Goal: Task Accomplishment & Management: Use online tool/utility

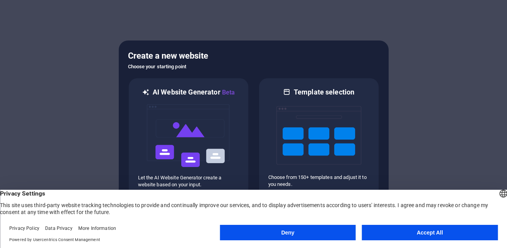
click at [455, 230] on button "Accept All" at bounding box center [430, 232] width 136 height 15
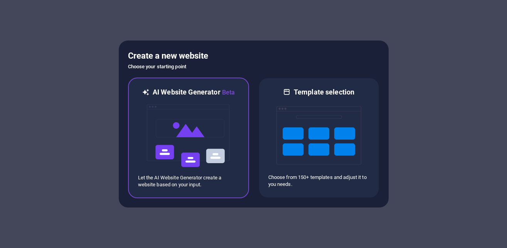
click at [174, 159] on img at bounding box center [188, 135] width 85 height 77
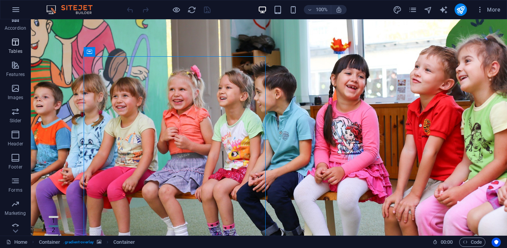
scroll to position [131, 0]
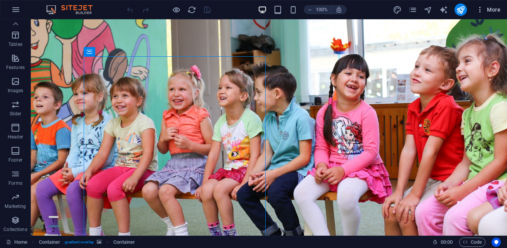
click at [494, 8] on span "More" at bounding box center [488, 10] width 24 height 8
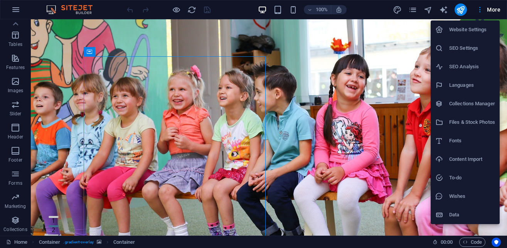
click at [481, 8] on div at bounding box center [253, 124] width 507 height 248
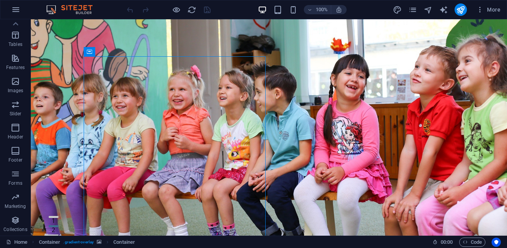
click at [480, 8] on icon "button" at bounding box center [480, 10] width 8 height 8
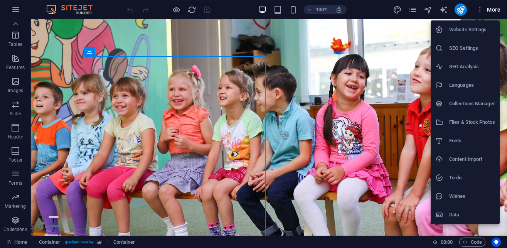
click at [75, 40] on div at bounding box center [253, 124] width 507 height 248
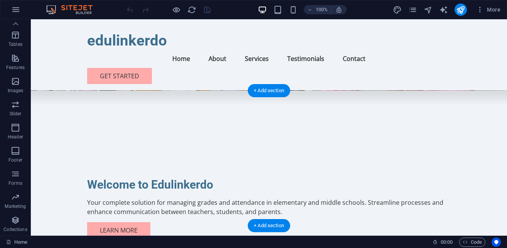
scroll to position [0, 0]
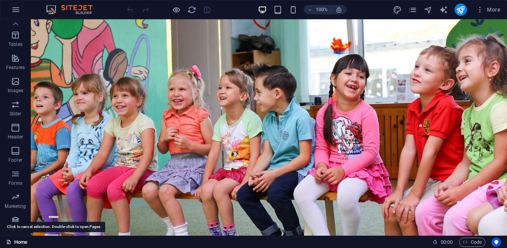
click at [20, 241] on link "Home" at bounding box center [16, 241] width 21 height 9
click at [479, 9] on icon "button" at bounding box center [480, 10] width 8 height 8
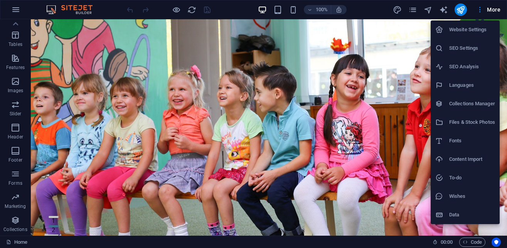
click at [13, 6] on div at bounding box center [253, 124] width 507 height 248
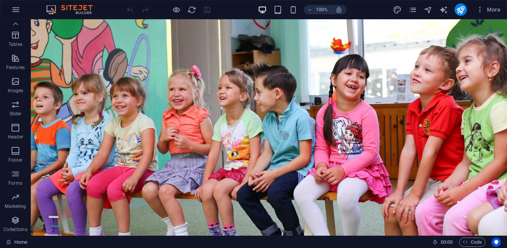
click at [12, 8] on icon "button" at bounding box center [15, 9] width 9 height 9
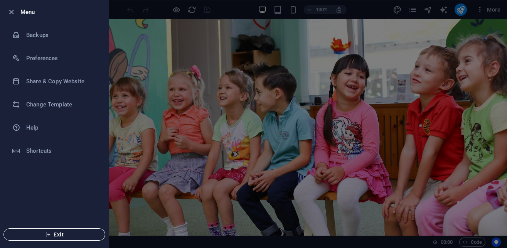
click at [52, 231] on span "Exit" at bounding box center [54, 234] width 89 height 6
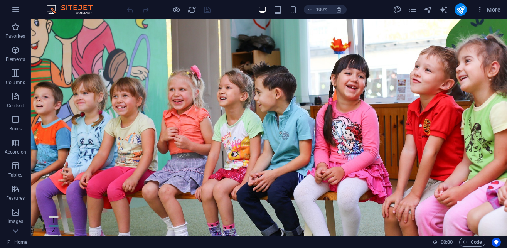
click at [209, 8] on div at bounding box center [168, 9] width 86 height 12
click at [498, 1] on div "100% More" at bounding box center [253, 9] width 506 height 18
click at [491, 7] on span "More" at bounding box center [488, 10] width 24 height 8
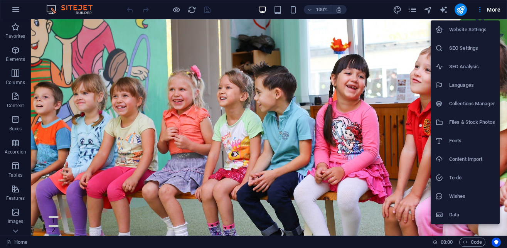
click at [14, 10] on div at bounding box center [253, 124] width 507 height 248
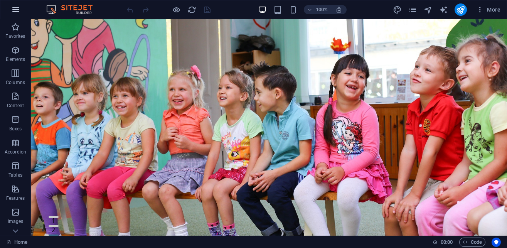
click at [17, 12] on icon "button" at bounding box center [15, 9] width 9 height 9
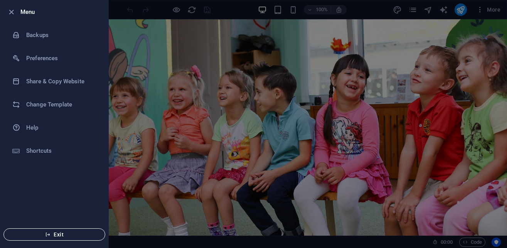
click at [53, 238] on button "Exit" at bounding box center [54, 234] width 102 height 12
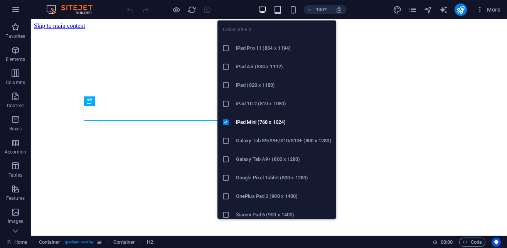
click at [278, 11] on icon "button" at bounding box center [277, 9] width 9 height 9
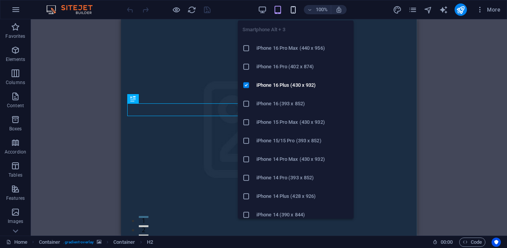
click at [296, 6] on icon "button" at bounding box center [293, 9] width 9 height 9
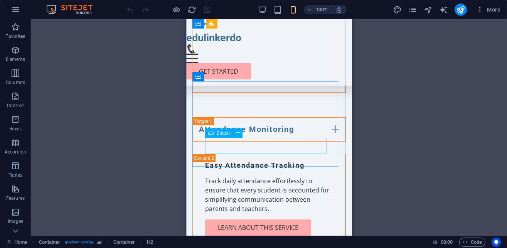
scroll to position [1179, 0]
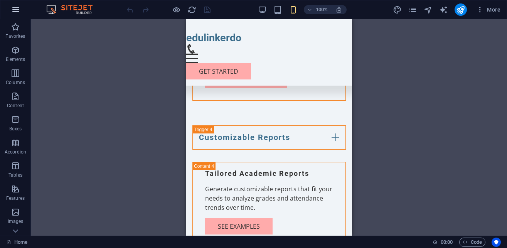
click at [12, 8] on icon "button" at bounding box center [15, 9] width 9 height 9
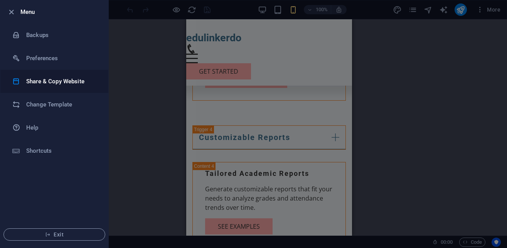
click at [47, 81] on h6 "Share & Copy Website" at bounding box center [61, 81] width 71 height 9
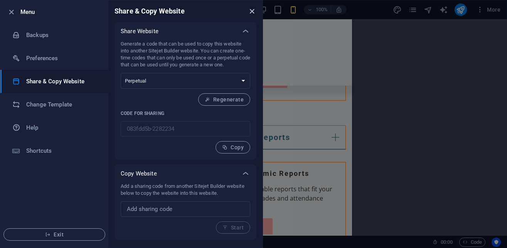
click at [253, 13] on icon "close" at bounding box center [251, 11] width 9 height 9
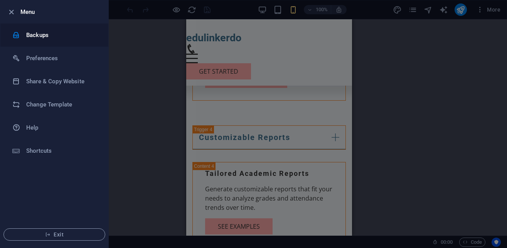
click at [26, 31] on h6 "Backups" at bounding box center [61, 34] width 71 height 9
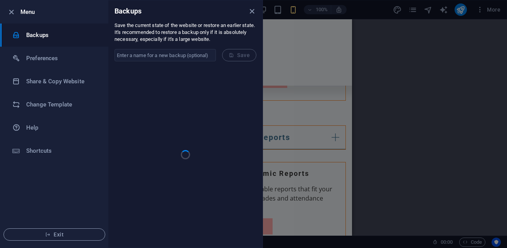
click at [250, 6] on div "Backups" at bounding box center [185, 11] width 154 height 22
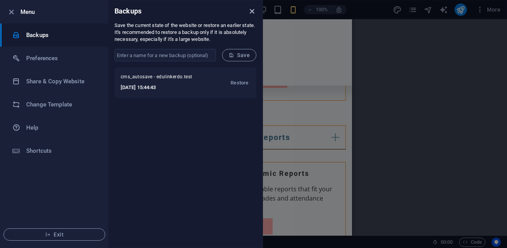
click at [252, 12] on icon "close" at bounding box center [251, 11] width 9 height 9
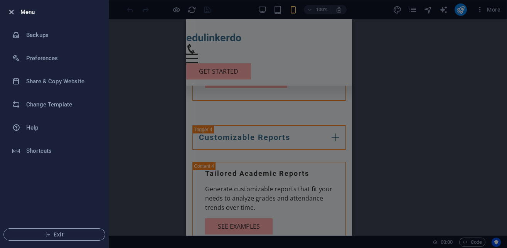
click at [7, 12] on icon "button" at bounding box center [11, 12] width 9 height 9
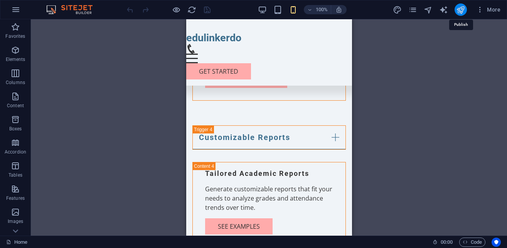
click at [458, 9] on icon "publish" at bounding box center [460, 9] width 9 height 9
